Goal: Task Accomplishment & Management: Use online tool/utility

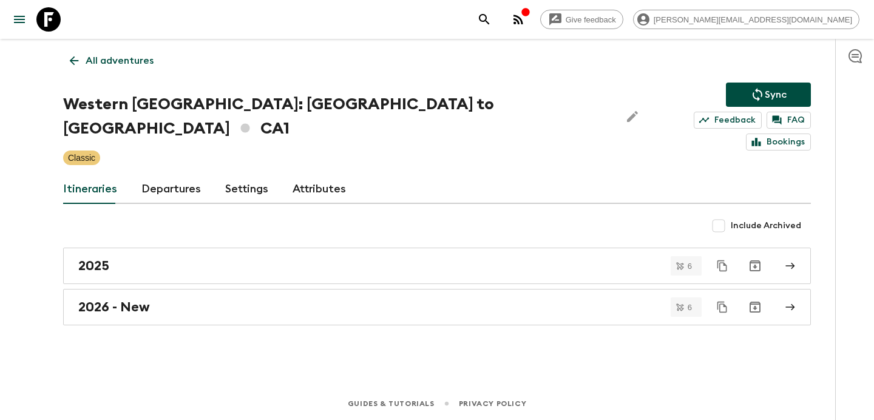
click at [133, 69] on link "All adventures" at bounding box center [111, 61] width 97 height 24
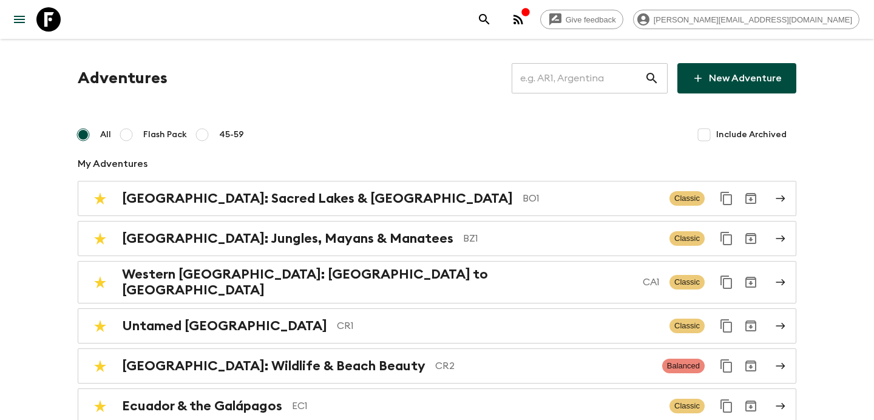
click at [568, 70] on input "text" at bounding box center [577, 78] width 133 height 34
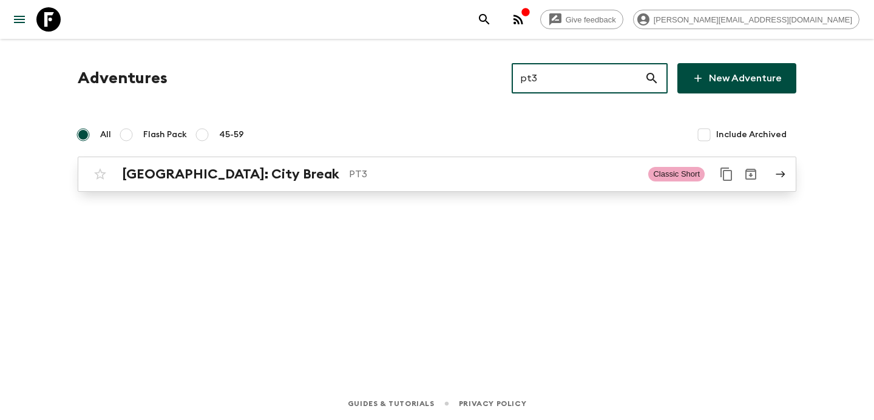
type input "pt3"
click at [365, 166] on div "[GEOGRAPHIC_DATA]: City Break PT3" at bounding box center [380, 174] width 516 height 16
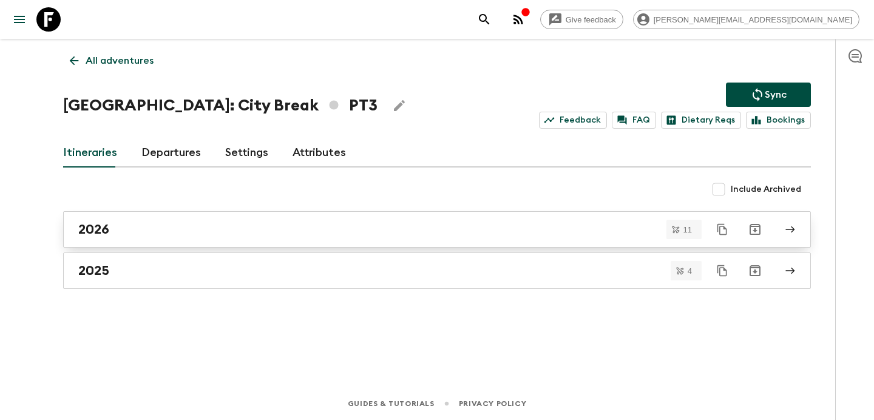
click at [328, 238] on link "2026" at bounding box center [436, 229] width 747 height 36
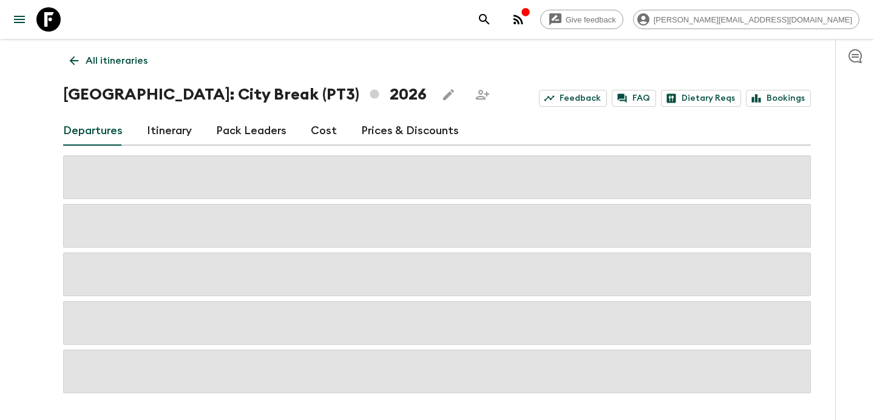
click at [167, 127] on link "Itinerary" at bounding box center [169, 130] width 45 height 29
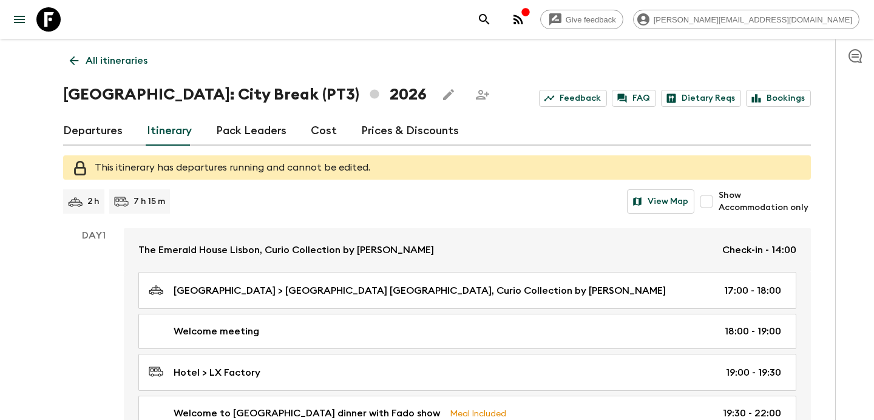
click at [90, 56] on p "All itineraries" at bounding box center [117, 60] width 62 height 15
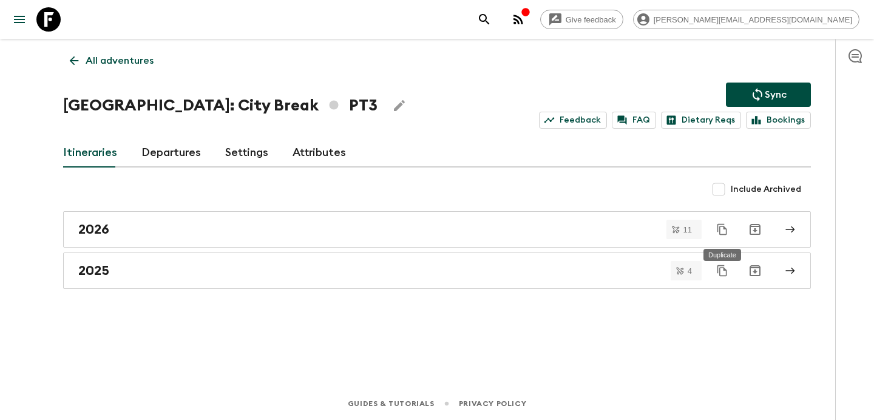
click at [725, 231] on icon "Duplicate" at bounding box center [722, 229] width 12 height 12
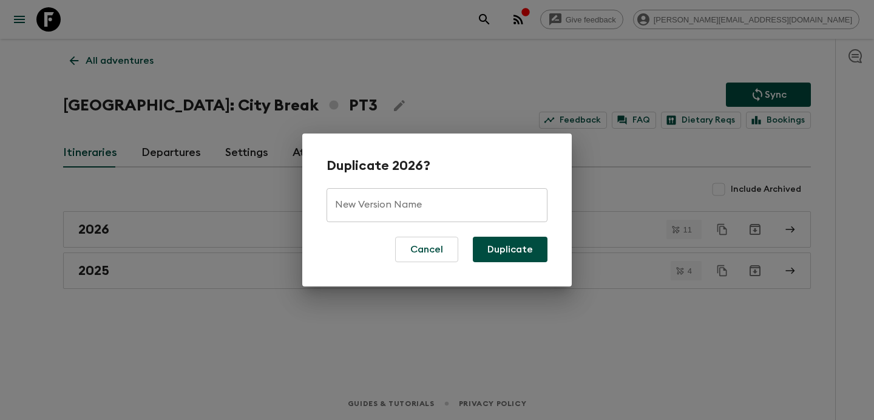
click at [472, 195] on input "New Version Name" at bounding box center [436, 205] width 221 height 34
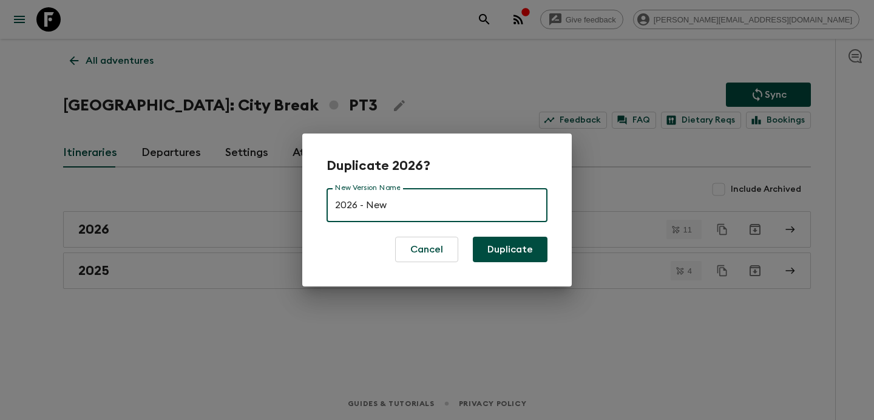
type input "2026 - New"
click at [473, 237] on button "Duplicate" at bounding box center [510, 249] width 75 height 25
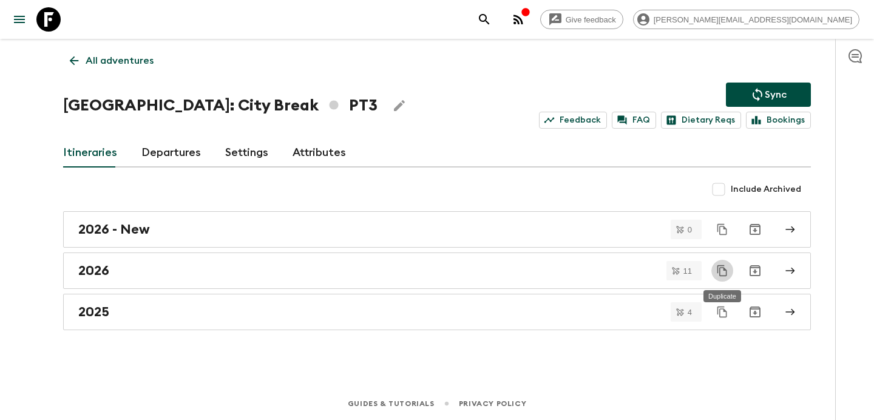
click at [525, 18] on icon "button" at bounding box center [518, 19] width 15 height 15
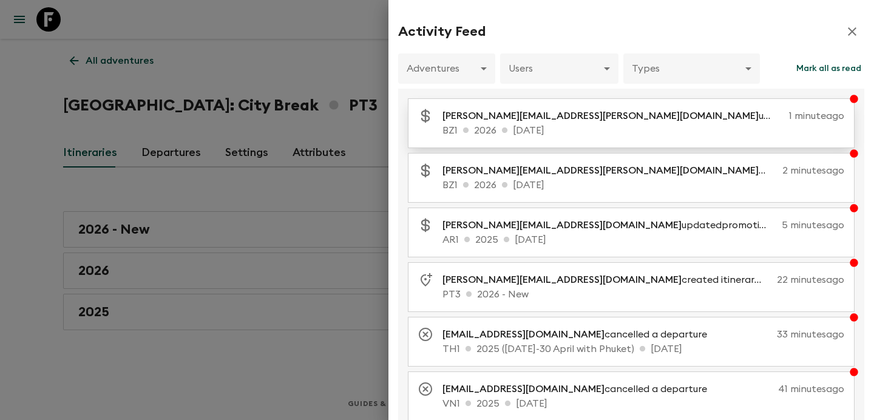
click at [448, 117] on span "[PERSON_NAME][EMAIL_ADDRESS][PERSON_NAME][DOMAIN_NAME]" at bounding box center [600, 116] width 316 height 10
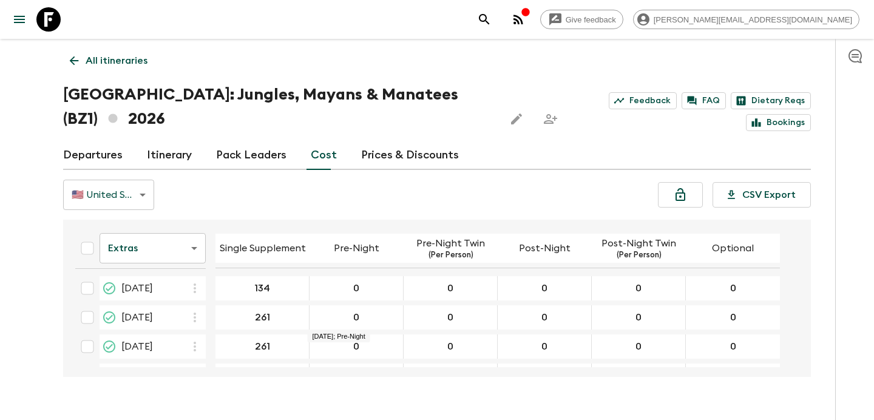
scroll to position [582, 0]
click at [152, 59] on link "All itineraries" at bounding box center [108, 61] width 91 height 24
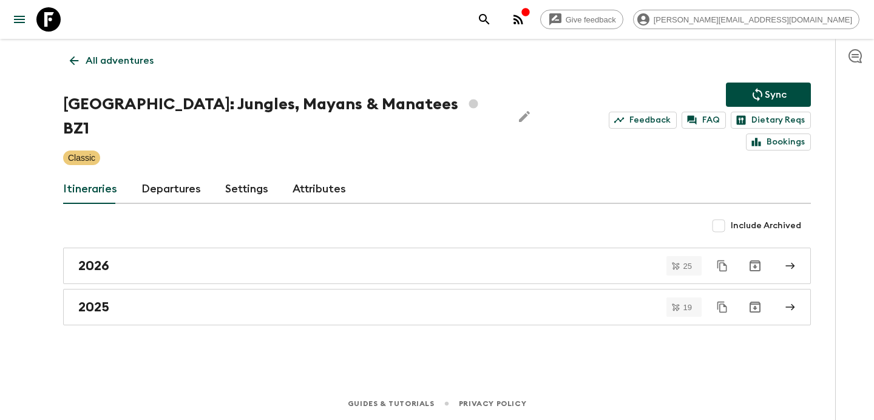
click at [152, 59] on link "All adventures" at bounding box center [111, 61] width 97 height 24
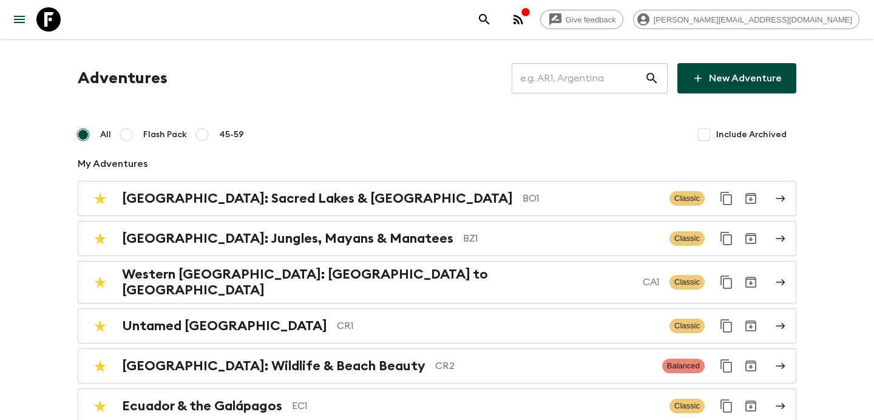
click at [525, 19] on icon "button" at bounding box center [518, 19] width 15 height 15
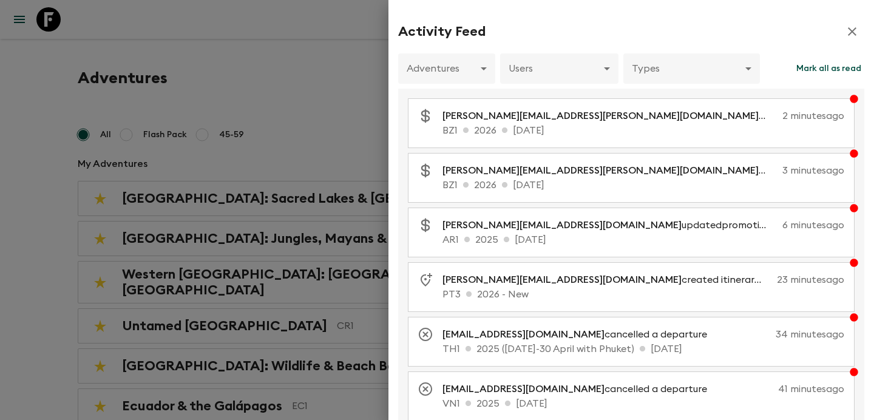
click at [323, 133] on div at bounding box center [437, 210] width 874 height 420
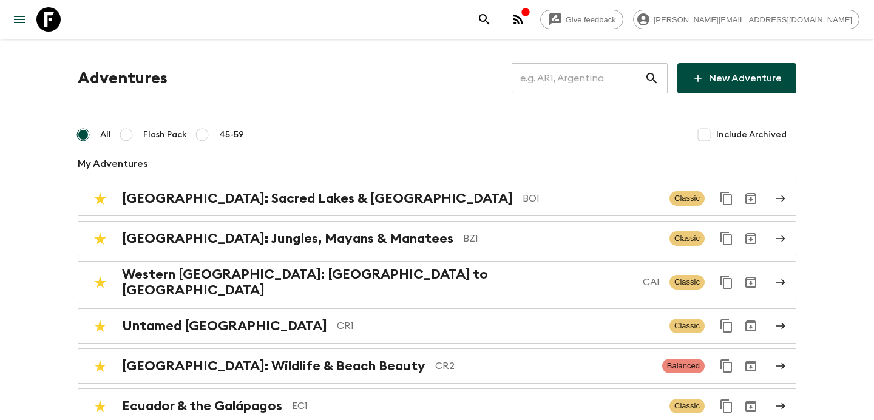
click at [568, 83] on input "text" at bounding box center [577, 78] width 133 height 34
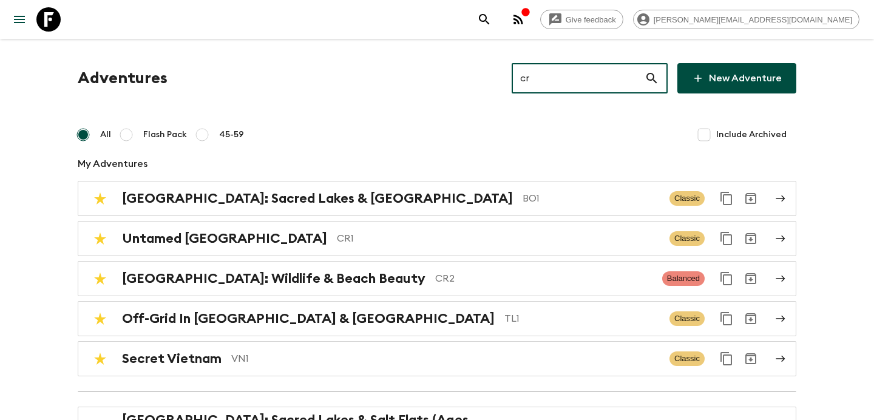
type input "cr2"
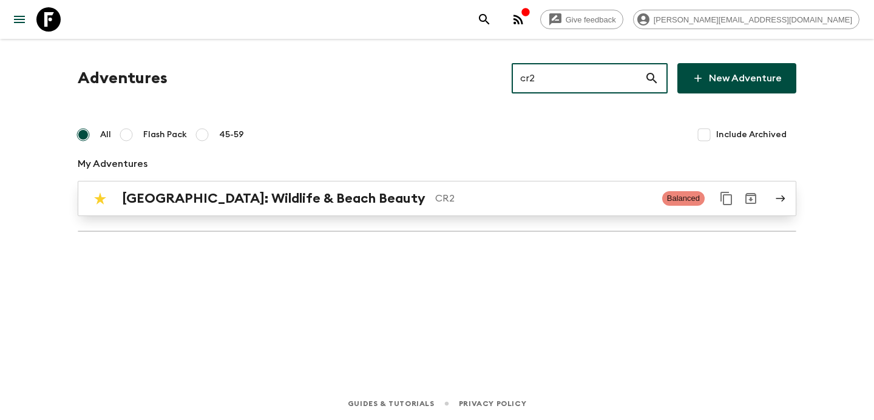
click at [435, 200] on p "CR2" at bounding box center [543, 198] width 217 height 15
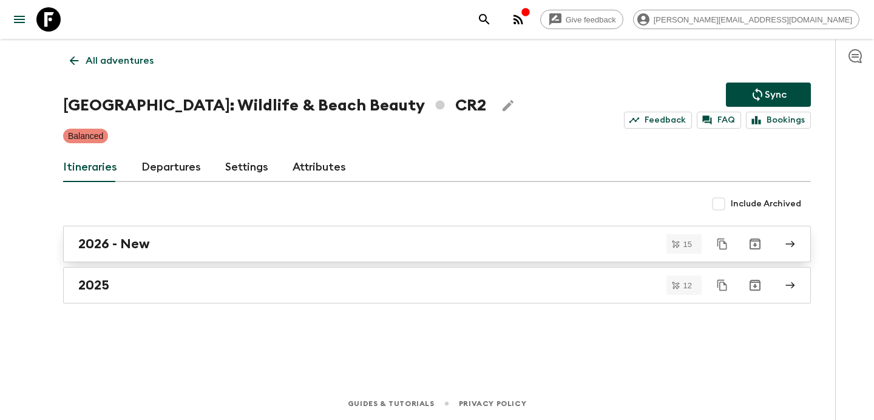
click at [360, 247] on div "2026 - New" at bounding box center [425, 244] width 694 height 16
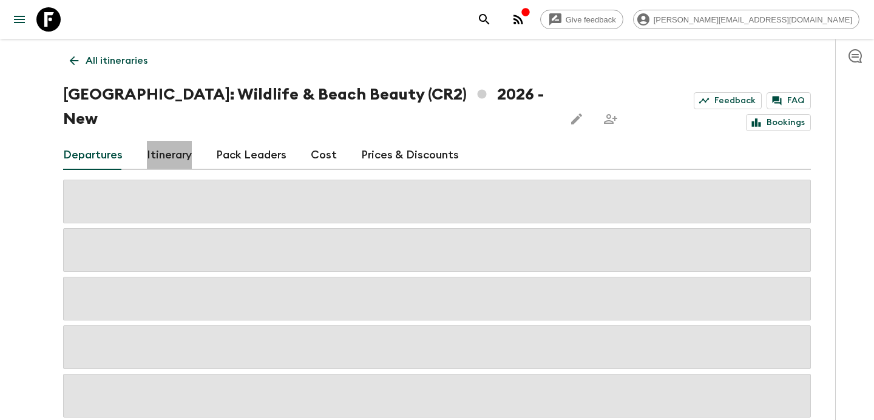
click at [173, 141] on link "Itinerary" at bounding box center [169, 155] width 45 height 29
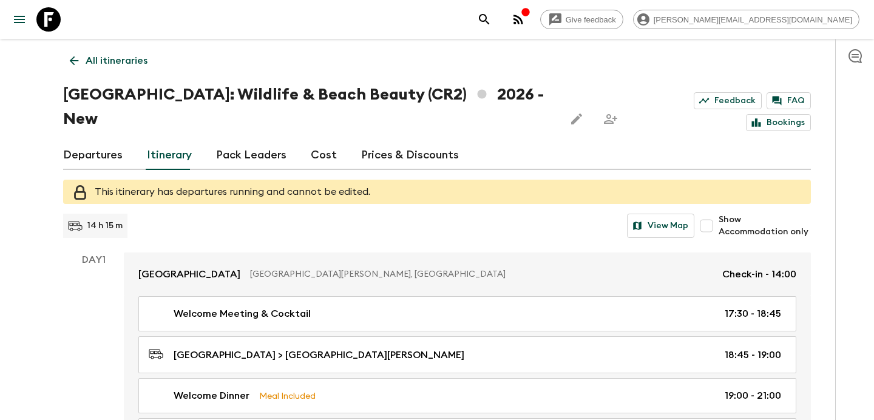
click at [123, 53] on p "All itineraries" at bounding box center [117, 60] width 62 height 15
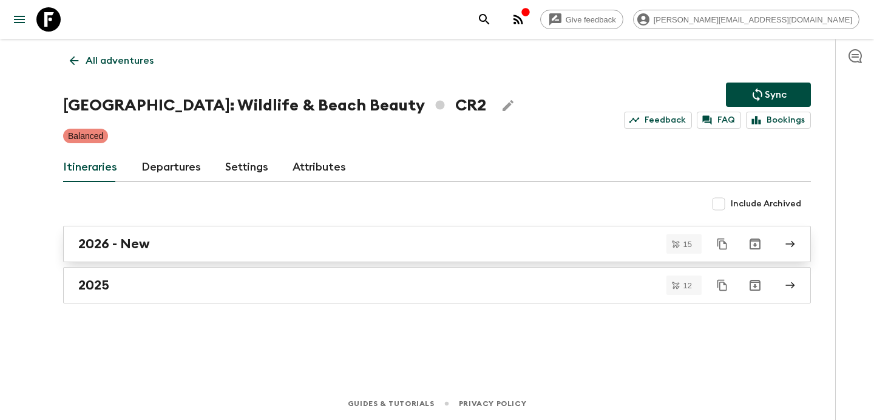
click at [135, 260] on link "2026 - New" at bounding box center [436, 244] width 747 height 36
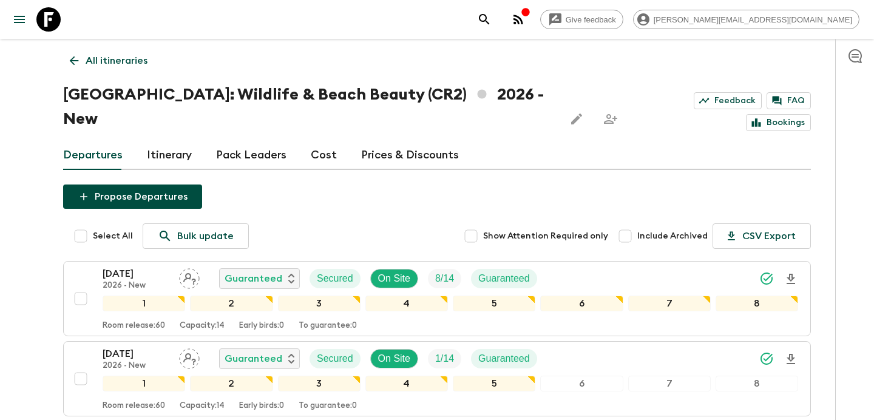
click at [135, 70] on link "All itineraries" at bounding box center [108, 61] width 91 height 24
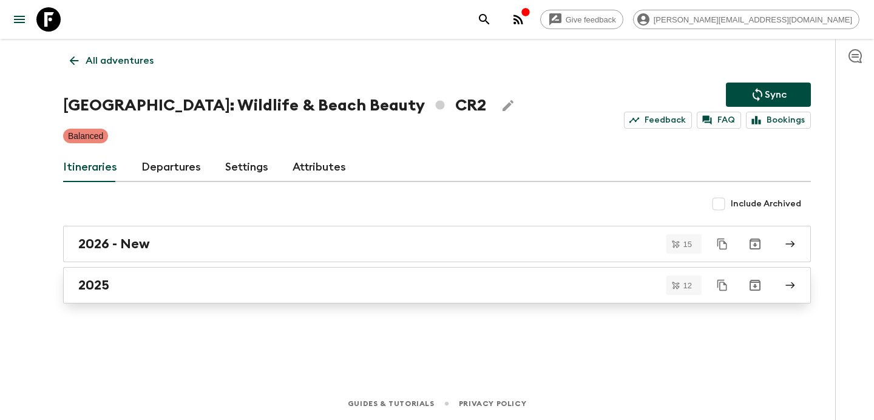
click at [141, 297] on link "2025" at bounding box center [436, 285] width 747 height 36
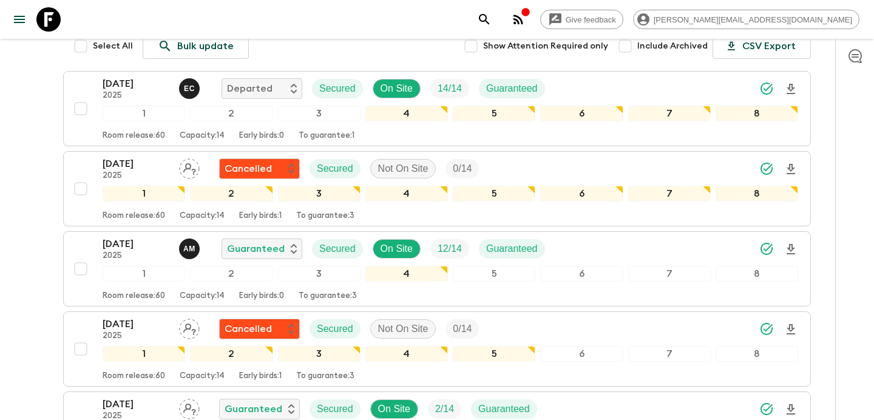
scroll to position [161, 0]
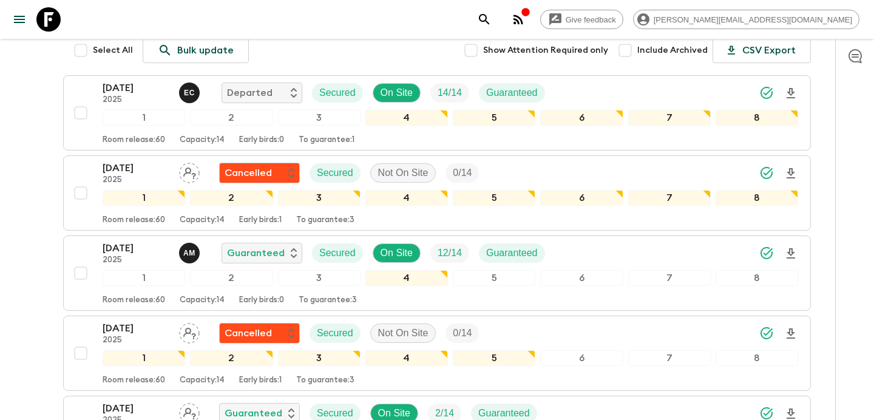
click at [635, 51] on input "Include Archived" at bounding box center [625, 50] width 24 height 24
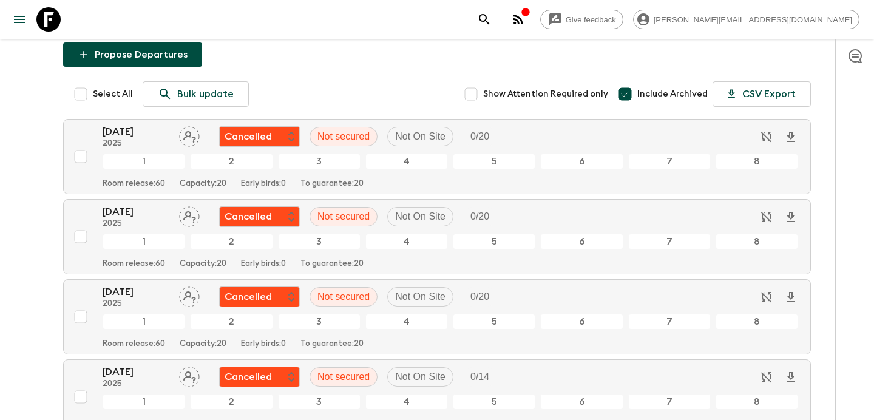
scroll to position [0, 0]
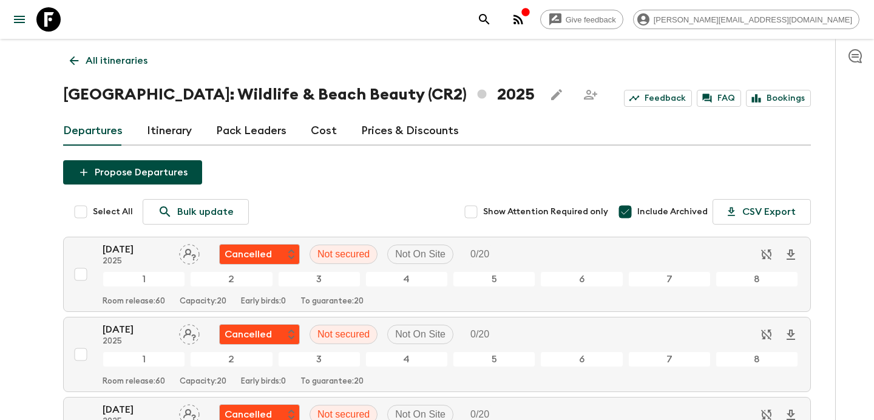
click at [627, 212] on input "Include Archived" at bounding box center [625, 212] width 24 height 24
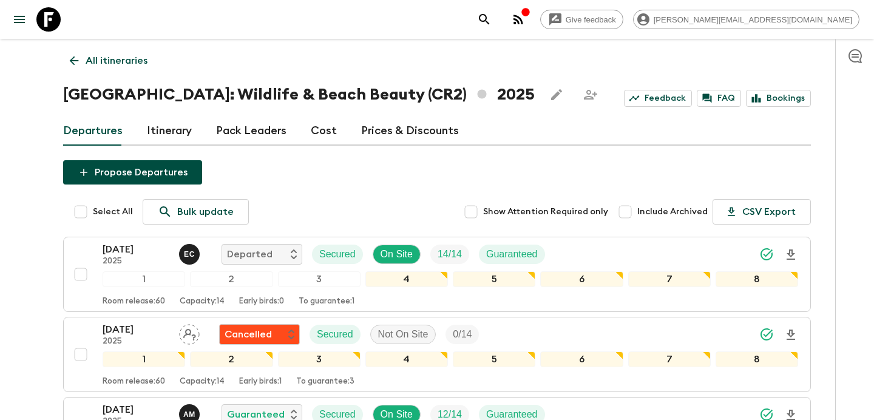
click at [630, 208] on input "Include Archived" at bounding box center [625, 212] width 24 height 24
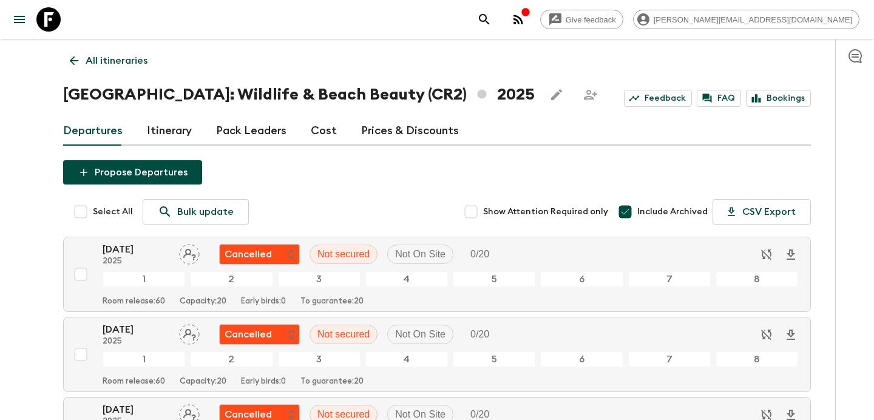
click at [627, 210] on input "Include Archived" at bounding box center [625, 212] width 24 height 24
checkbox input "false"
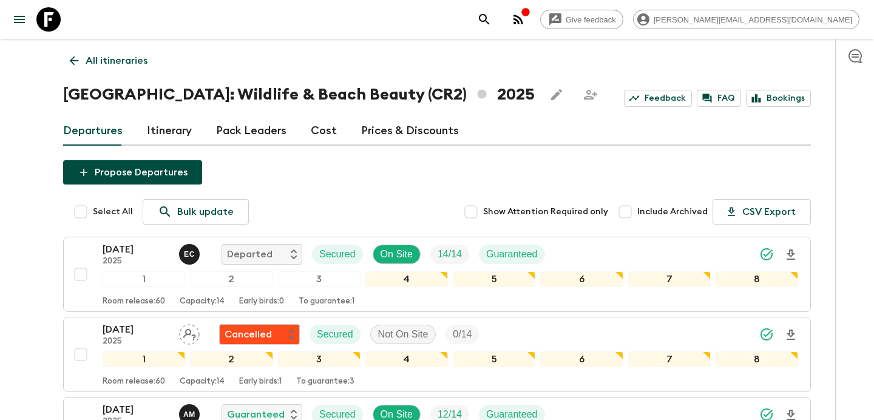
click at [135, 53] on link "All itineraries" at bounding box center [108, 61] width 91 height 24
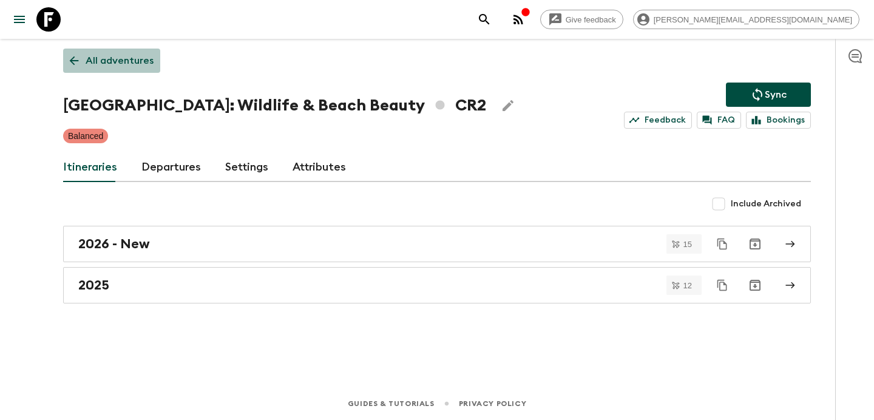
click at [135, 53] on link "All adventures" at bounding box center [111, 61] width 97 height 24
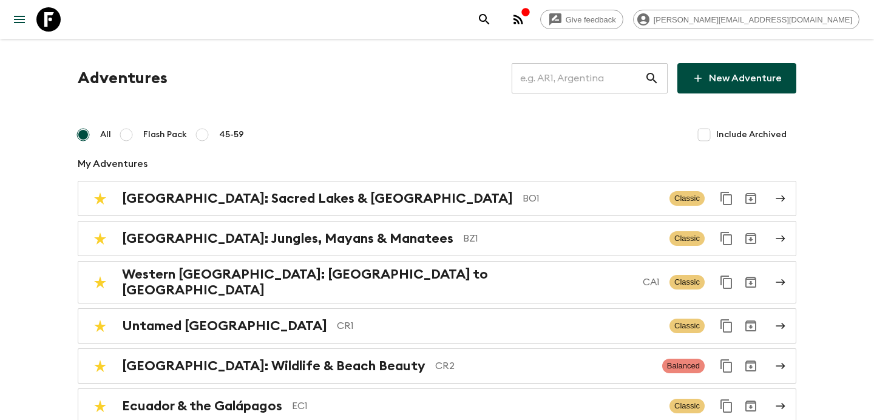
click at [582, 81] on input "text" at bounding box center [577, 78] width 133 height 34
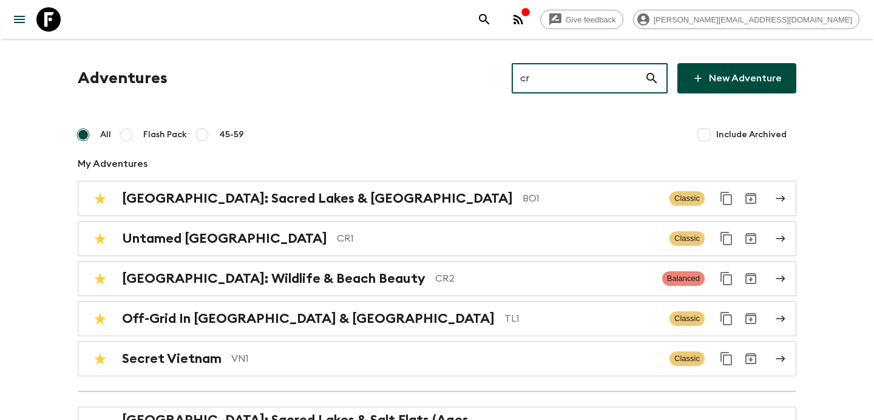
type input "cr1"
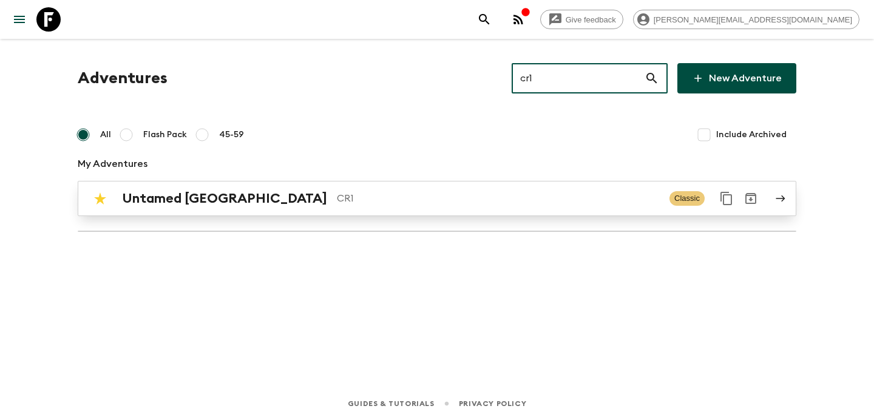
click at [518, 206] on div "Untamed [GEOGRAPHIC_DATA] CR1 Classic" at bounding box center [413, 198] width 650 height 24
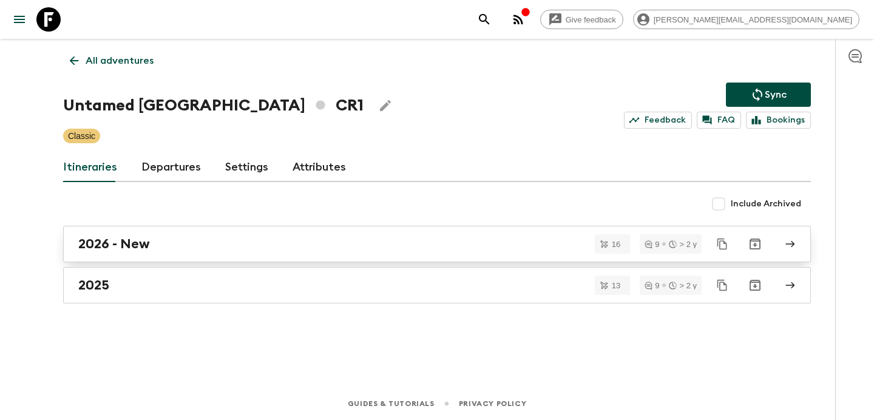
click at [457, 244] on div "2026 - New" at bounding box center [425, 244] width 694 height 16
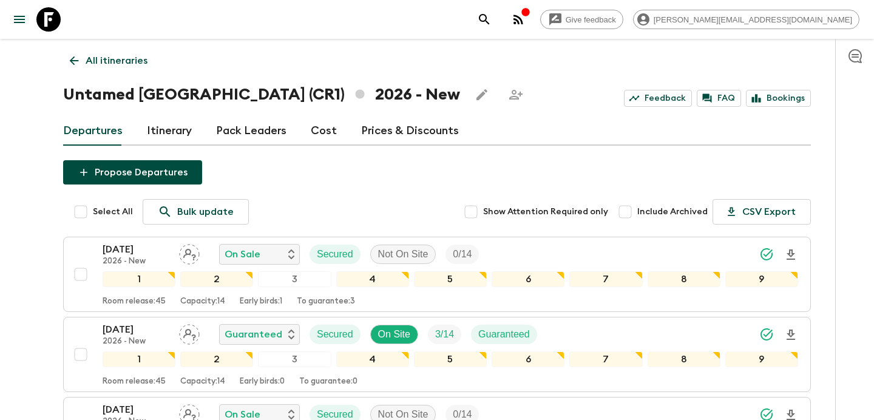
click at [172, 124] on link "Itinerary" at bounding box center [169, 130] width 45 height 29
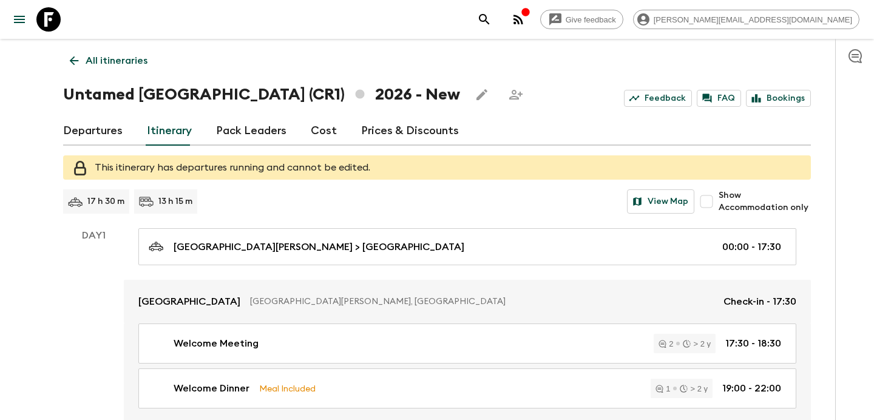
click at [129, 55] on p "All itineraries" at bounding box center [117, 60] width 62 height 15
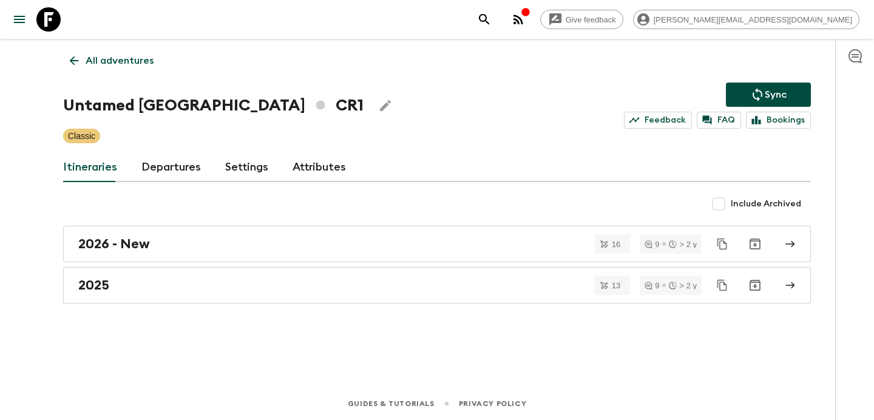
click at [129, 55] on p "All adventures" at bounding box center [120, 60] width 68 height 15
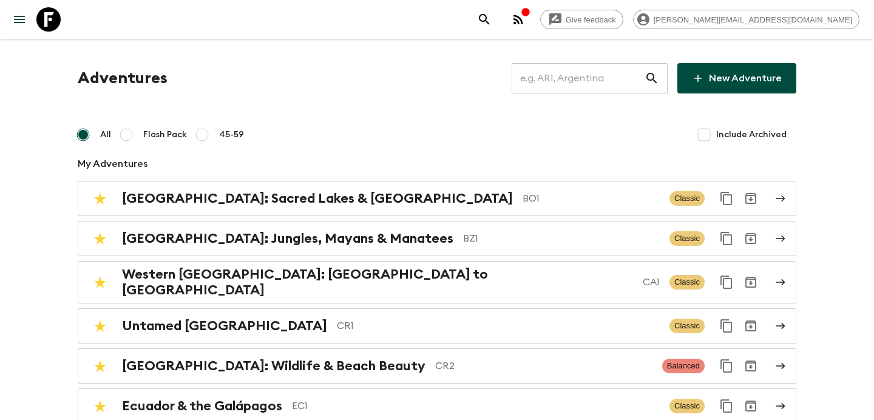
click at [604, 82] on input "text" at bounding box center [577, 78] width 133 height 34
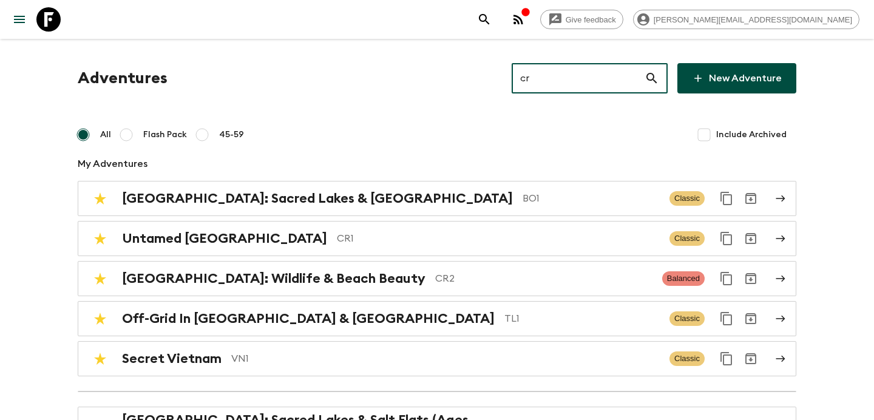
type input "cr2"
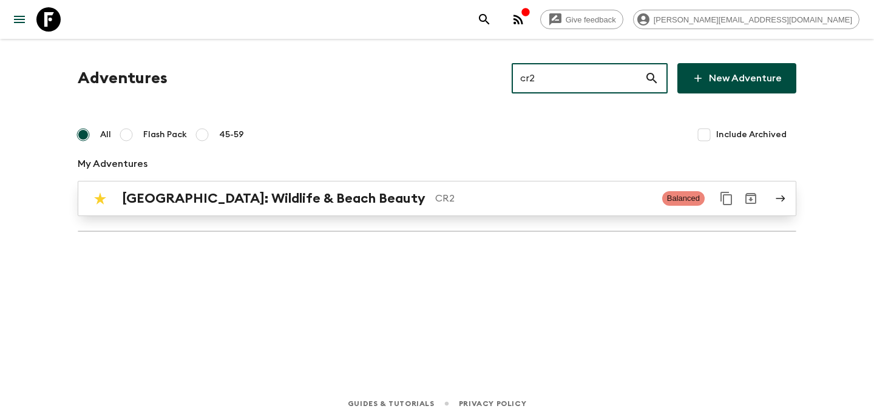
click at [479, 198] on p "CR2" at bounding box center [543, 198] width 217 height 15
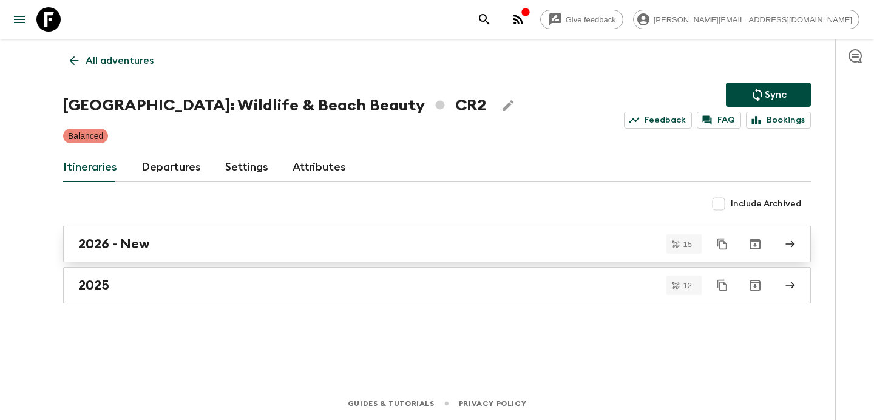
click at [387, 237] on div "2026 - New" at bounding box center [425, 244] width 694 height 16
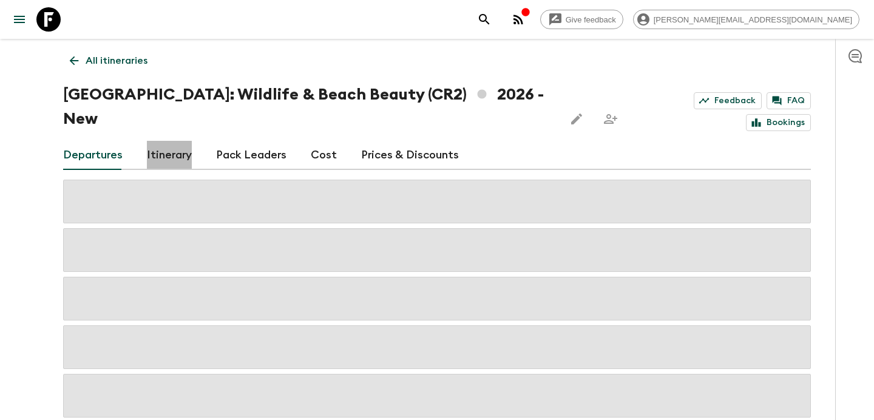
click at [176, 141] on link "Itinerary" at bounding box center [169, 155] width 45 height 29
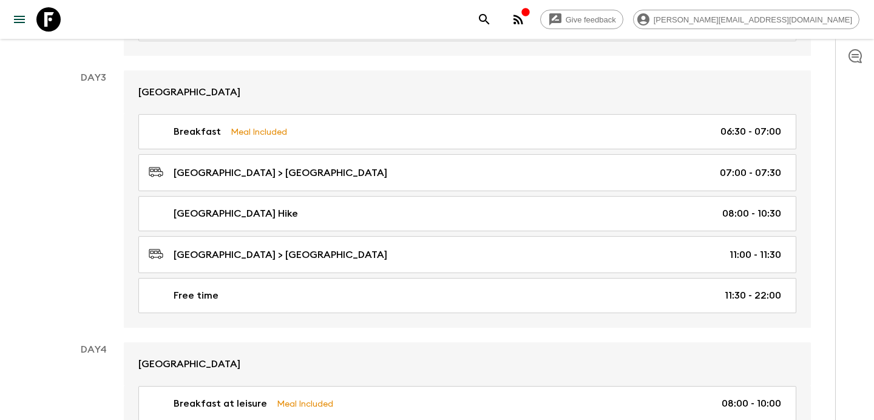
scroll to position [765, 0]
